Goal: Go to known website: Go to known website

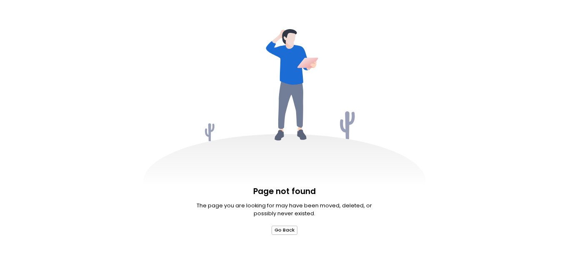
click at [285, 230] on button "Go Back" at bounding box center [285, 230] width 26 height 9
click at [285, 132] on icon at bounding box center [284, 129] width 283 height 200
click at [284, 210] on p "The page you are looking for may have been moved, deleted, or possibly never ex…" at bounding box center [285, 210] width 178 height 16
click at [285, 230] on button "Go Back" at bounding box center [285, 230] width 26 height 9
click at [285, 132] on icon at bounding box center [284, 129] width 283 height 200
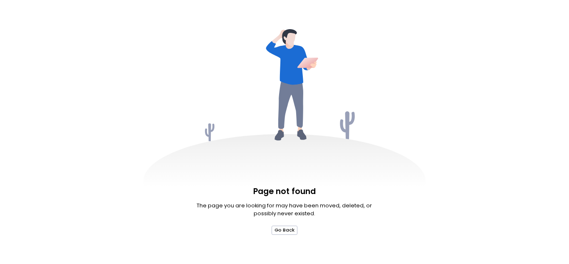
click at [284, 210] on p "The page you are looking for may have been moved, deleted, or possibly never ex…" at bounding box center [285, 210] width 178 height 16
click at [285, 230] on button "Go Back" at bounding box center [285, 230] width 26 height 9
click at [285, 132] on icon at bounding box center [284, 129] width 283 height 200
click at [284, 210] on p "The page you are looking for may have been moved, deleted, or possibly never ex…" at bounding box center [285, 210] width 178 height 16
